Goal: Task Accomplishment & Management: Use online tool/utility

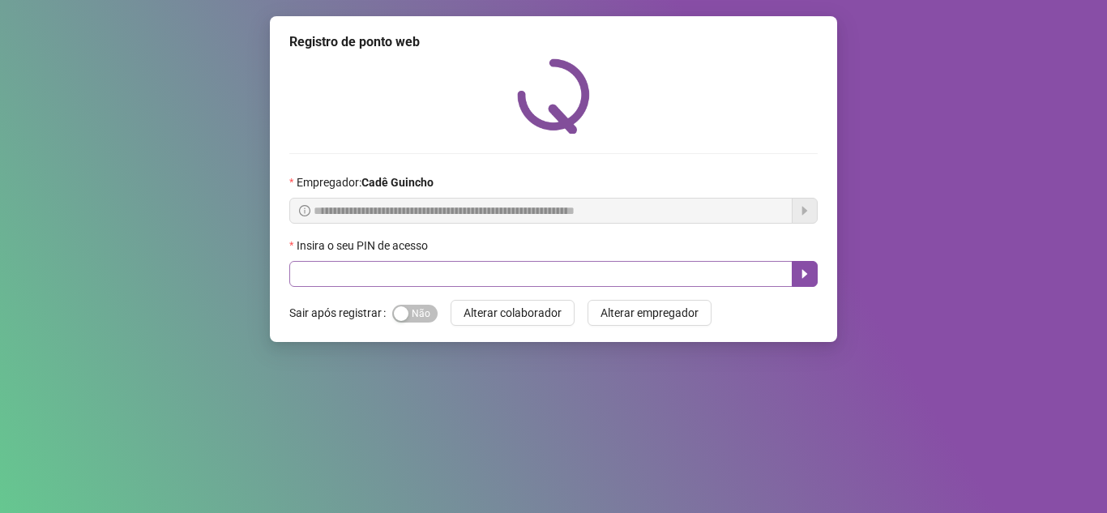
drag, startPoint x: 530, startPoint y: 259, endPoint x: 533, endPoint y: 280, distance: 21.3
click at [530, 263] on div "Insira o seu PIN de acesso" at bounding box center [553, 262] width 528 height 50
click at [533, 280] on input "text" at bounding box center [540, 274] width 503 height 26
type input "*****"
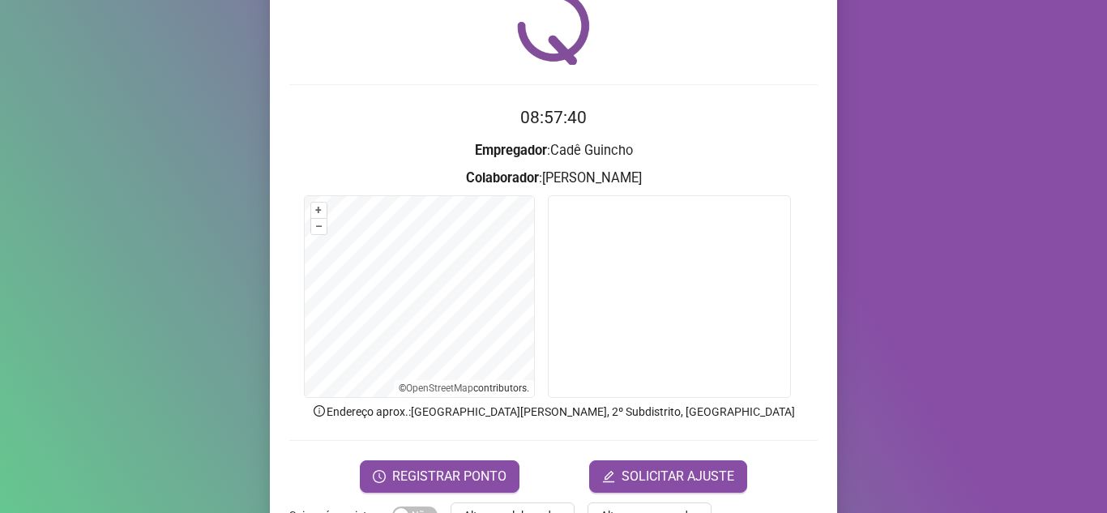
scroll to position [120, 0]
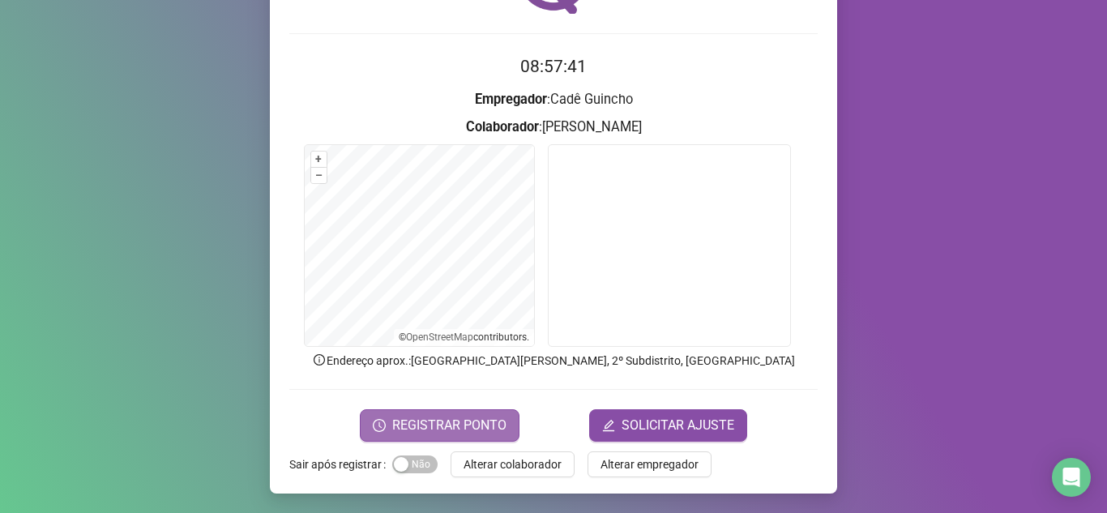
click at [438, 412] on button "REGISTRAR PONTO" at bounding box center [440, 425] width 160 height 32
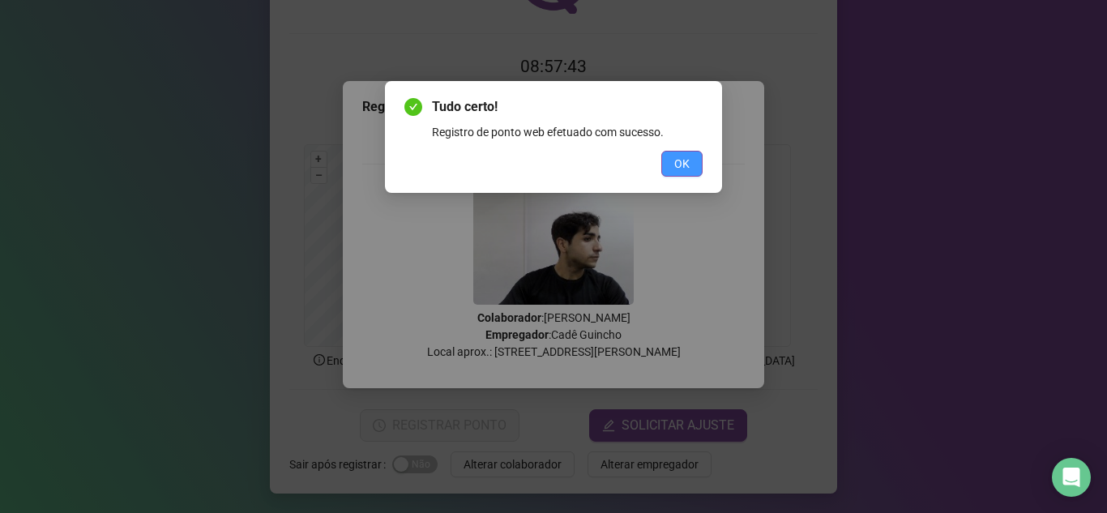
click at [675, 174] on button "OK" at bounding box center [681, 164] width 41 height 26
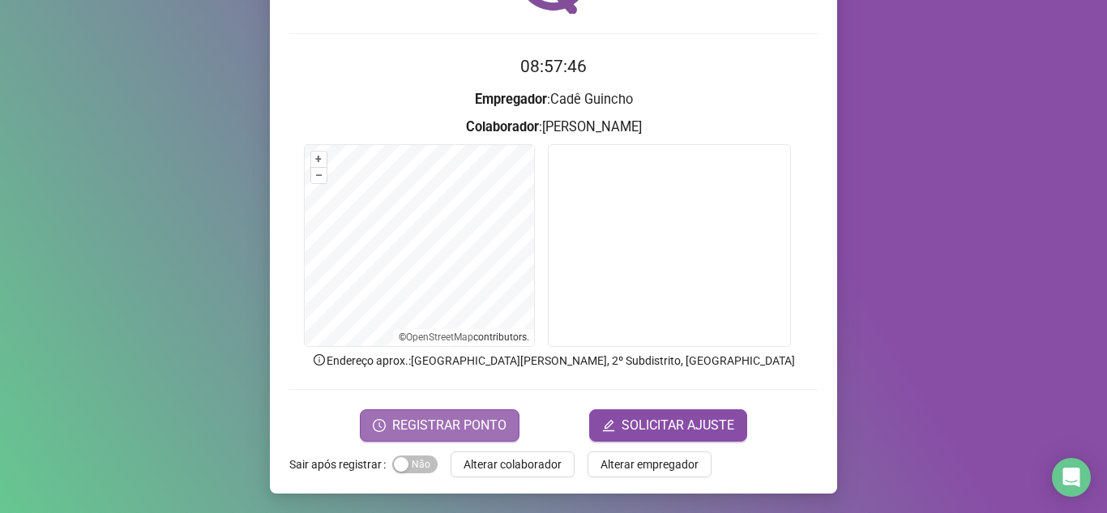
click at [437, 424] on span "REGISTRAR PONTO" at bounding box center [449, 425] width 114 height 19
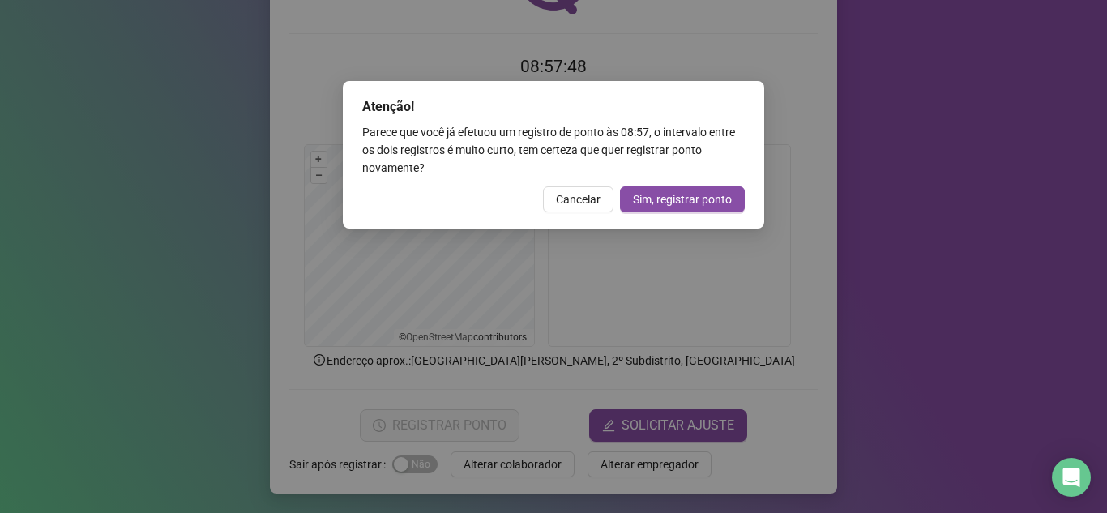
click at [308, 4] on div "Atenção! Parece que você já efetuou um registro de ponto às 08:57 , o intervalo…" at bounding box center [553, 256] width 1107 height 513
